Goal: Task Accomplishment & Management: Manage account settings

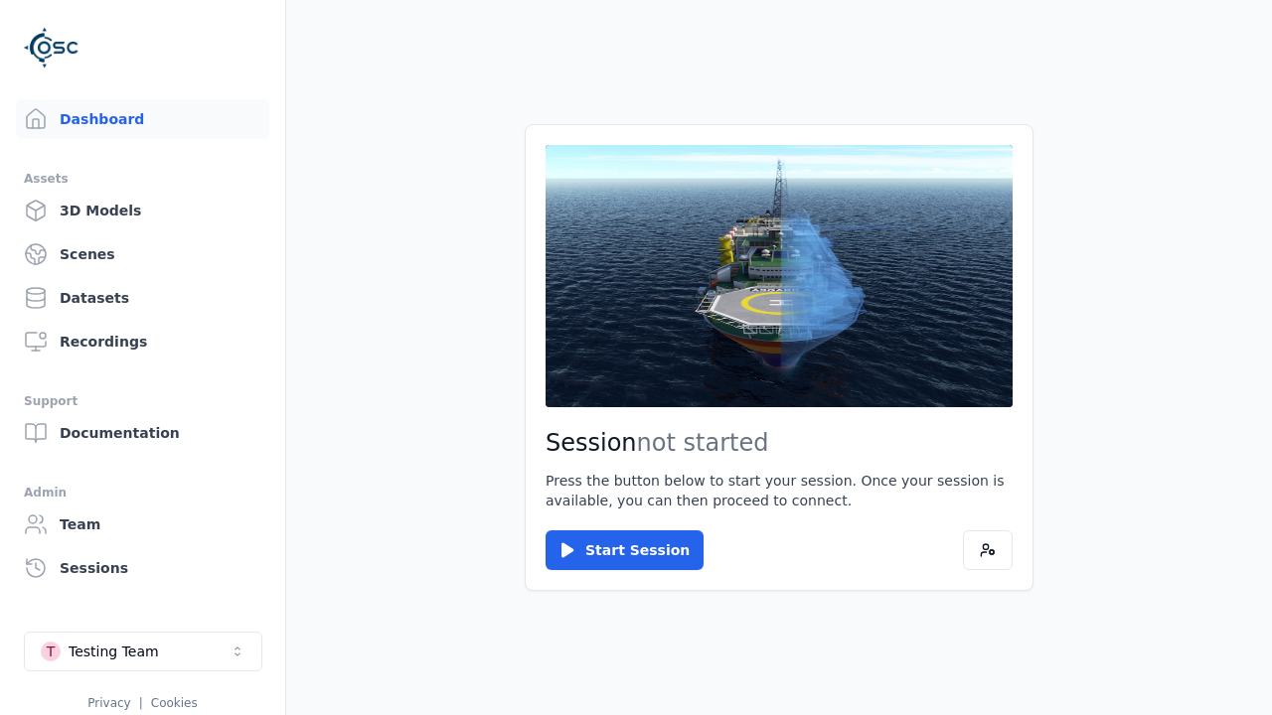
click at [142, 211] on link "3D Models" at bounding box center [142, 211] width 253 height 40
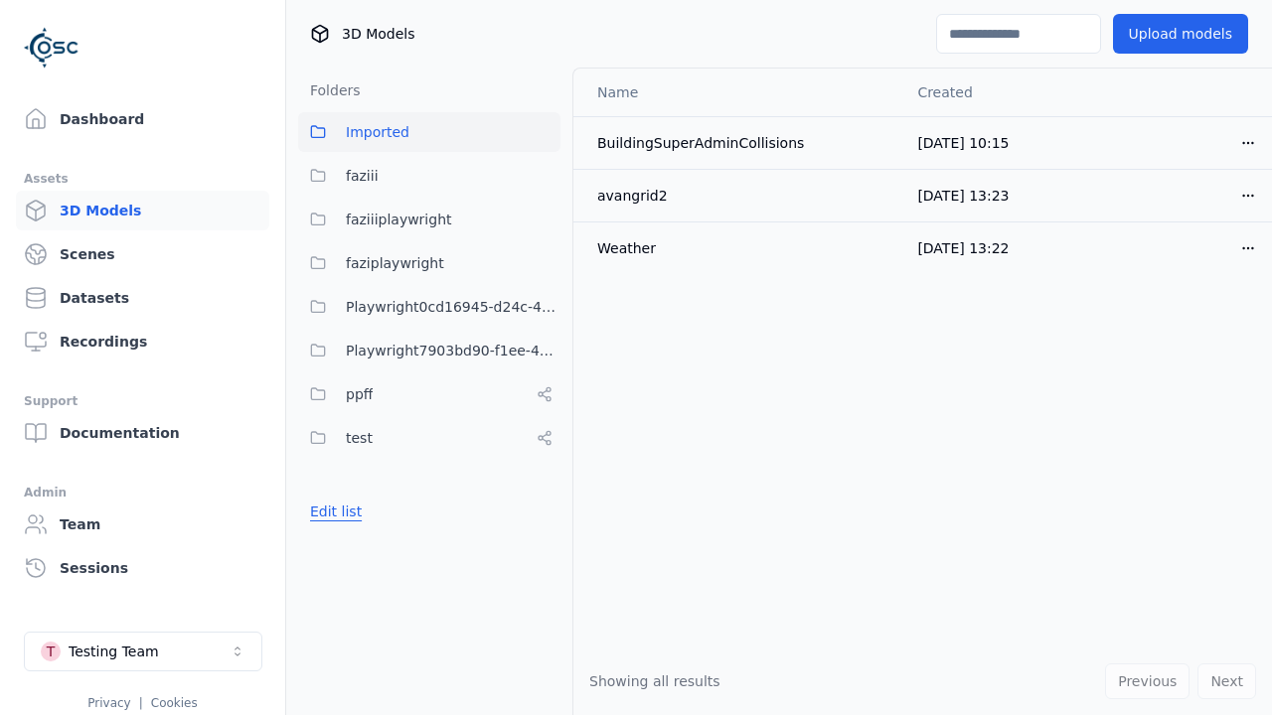
click at [332, 512] on button "Edit list" at bounding box center [336, 512] width 76 height 36
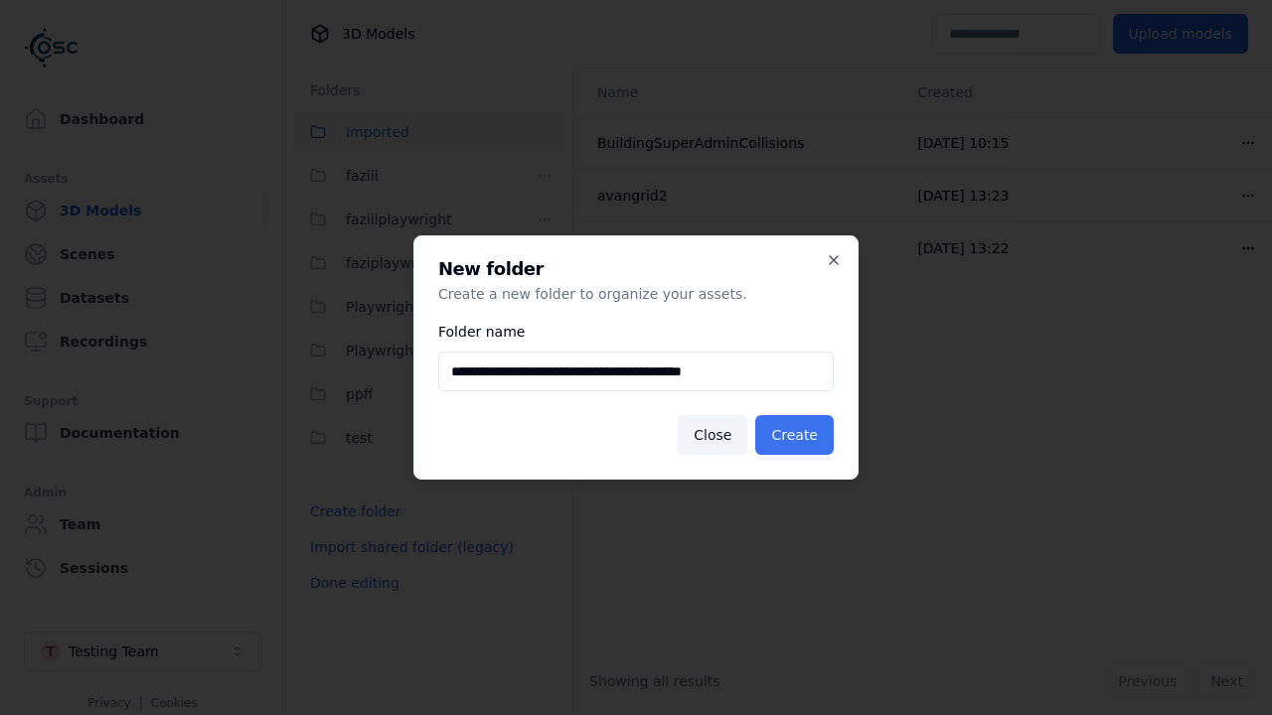
type input "**********"
click at [798, 435] on button "Create" at bounding box center [794, 435] width 78 height 40
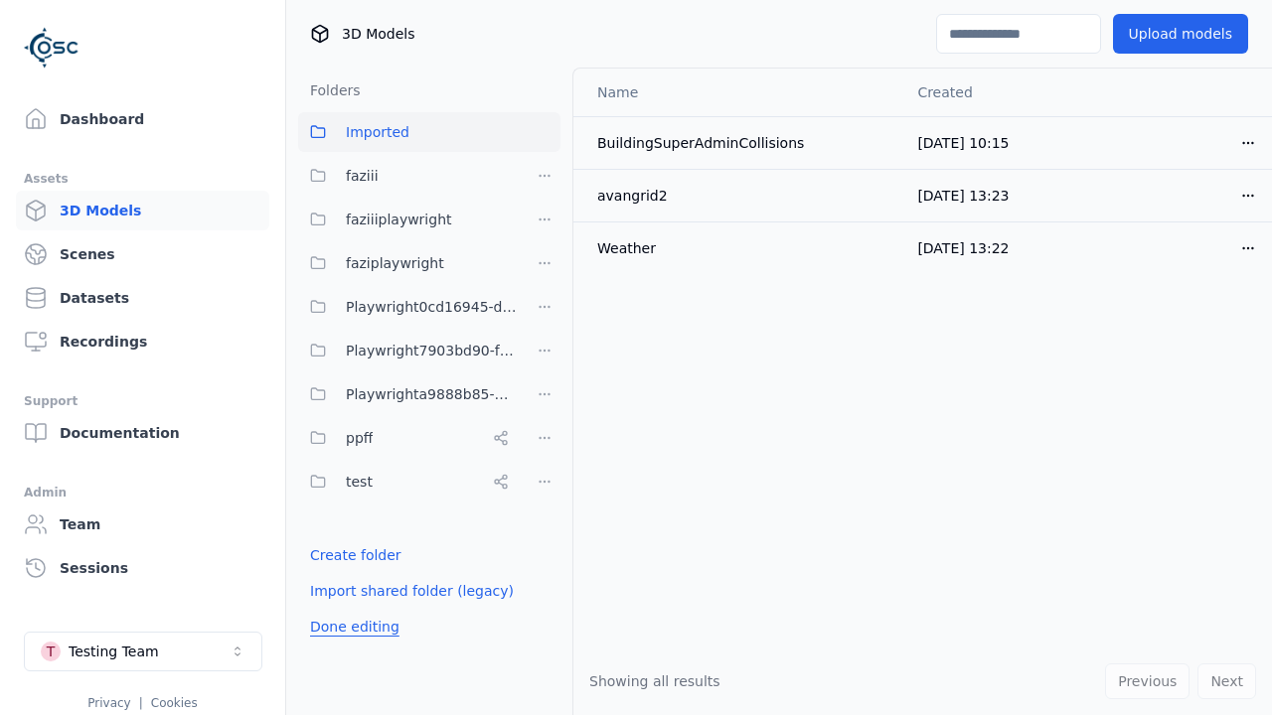
click at [349, 627] on button "Done editing" at bounding box center [354, 627] width 113 height 36
click at [332, 609] on button "Done editing" at bounding box center [354, 627] width 113 height 36
click at [544, 394] on html "Support Dashboard Assets 3D Models Scenes Datasets Recordings Support Documenta…" at bounding box center [636, 357] width 1272 height 715
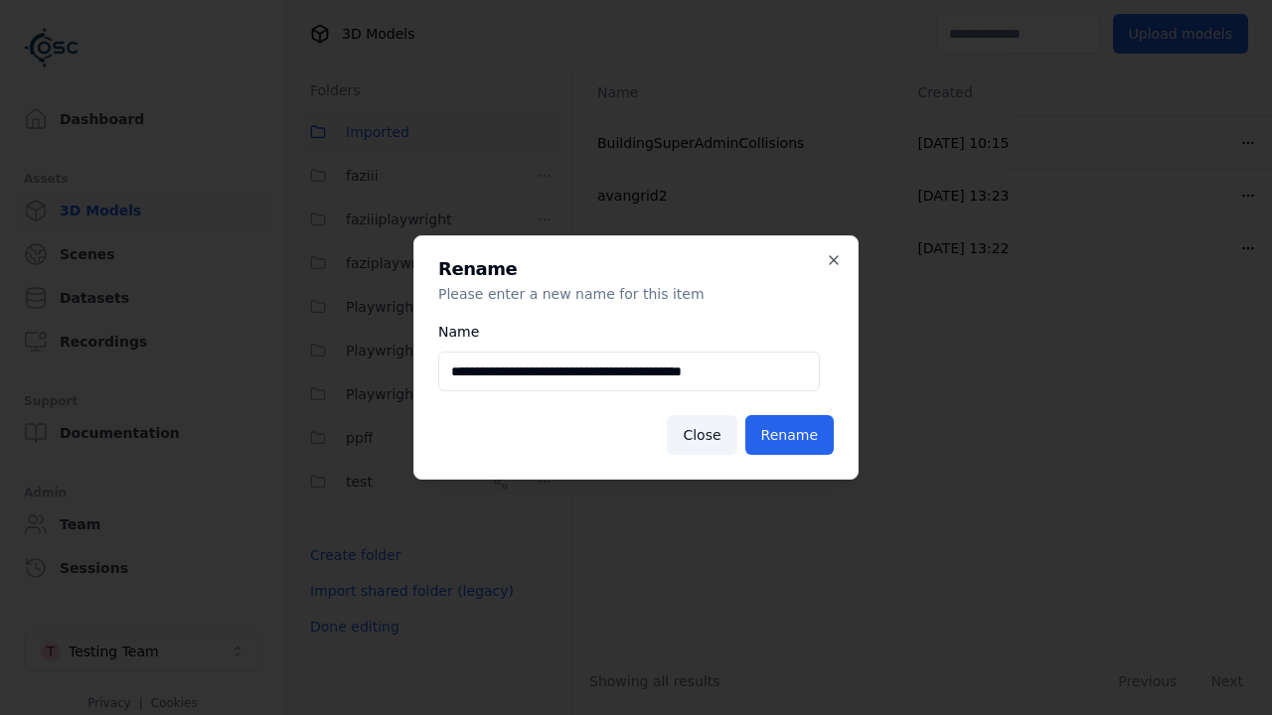
click at [629, 372] on input "**********" at bounding box center [628, 372] width 381 height 40
type input "**********"
click at [793, 435] on button "Rename" at bounding box center [789, 435] width 88 height 40
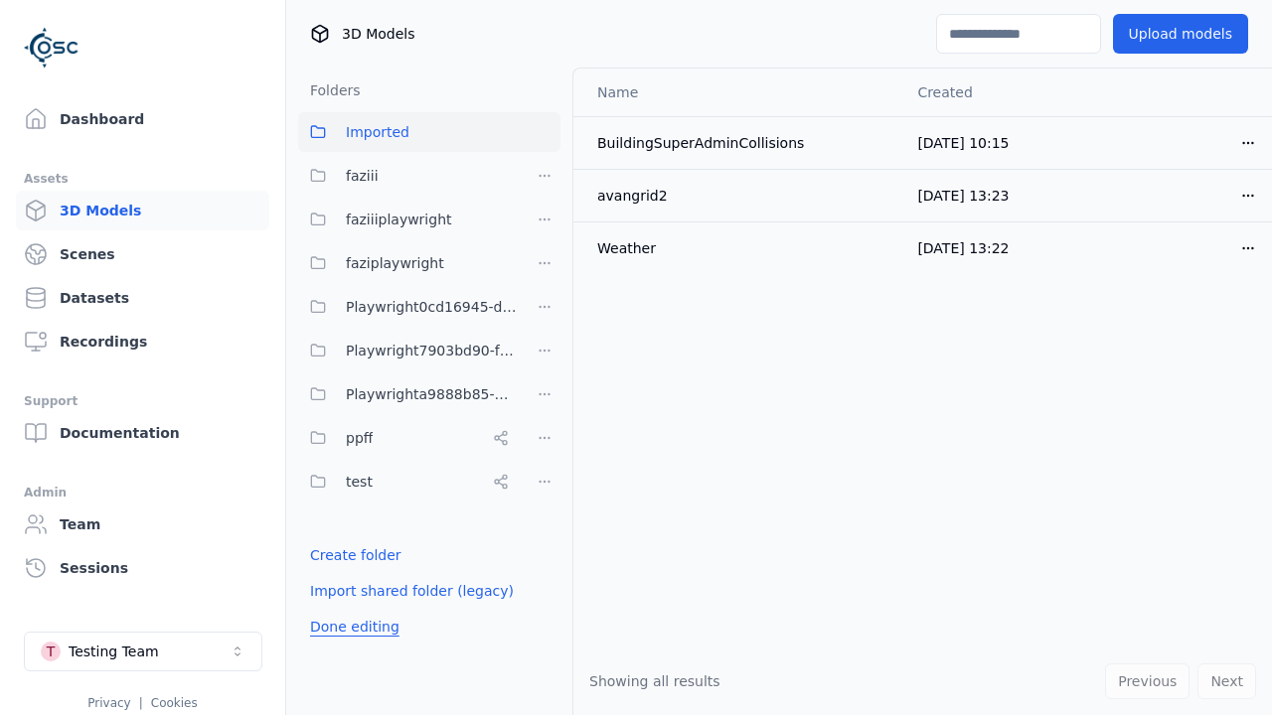
click at [349, 627] on button "Done editing" at bounding box center [354, 627] width 113 height 36
click at [332, 555] on button "Edit list" at bounding box center [336, 555] width 76 height 36
click at [544, 394] on html "Support Dashboard Assets 3D Models Scenes Datasets Recordings Support Documenta…" at bounding box center [636, 357] width 1272 height 715
click at [544, 530] on div "Delete" at bounding box center [552, 531] width 133 height 32
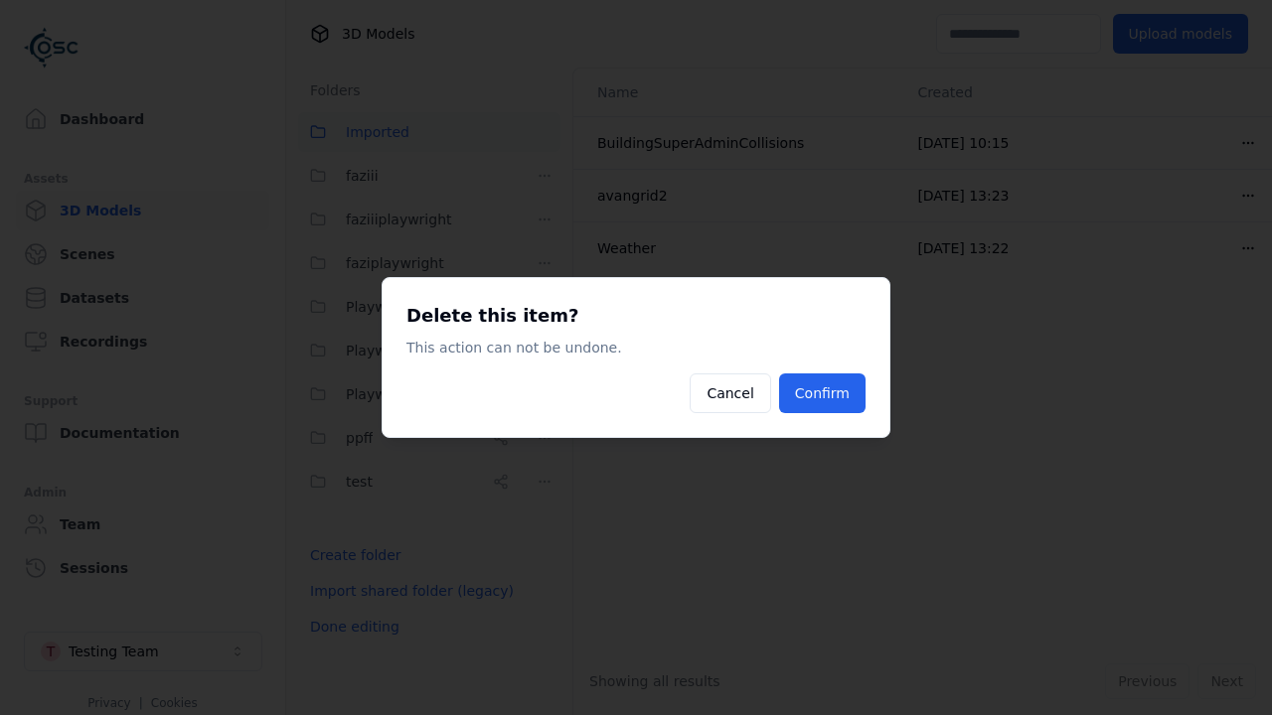
click at [825, 393] on button "Confirm" at bounding box center [822, 394] width 86 height 40
click at [349, 627] on button "Done editing" at bounding box center [354, 627] width 113 height 36
